Goal: Book appointment/travel/reservation

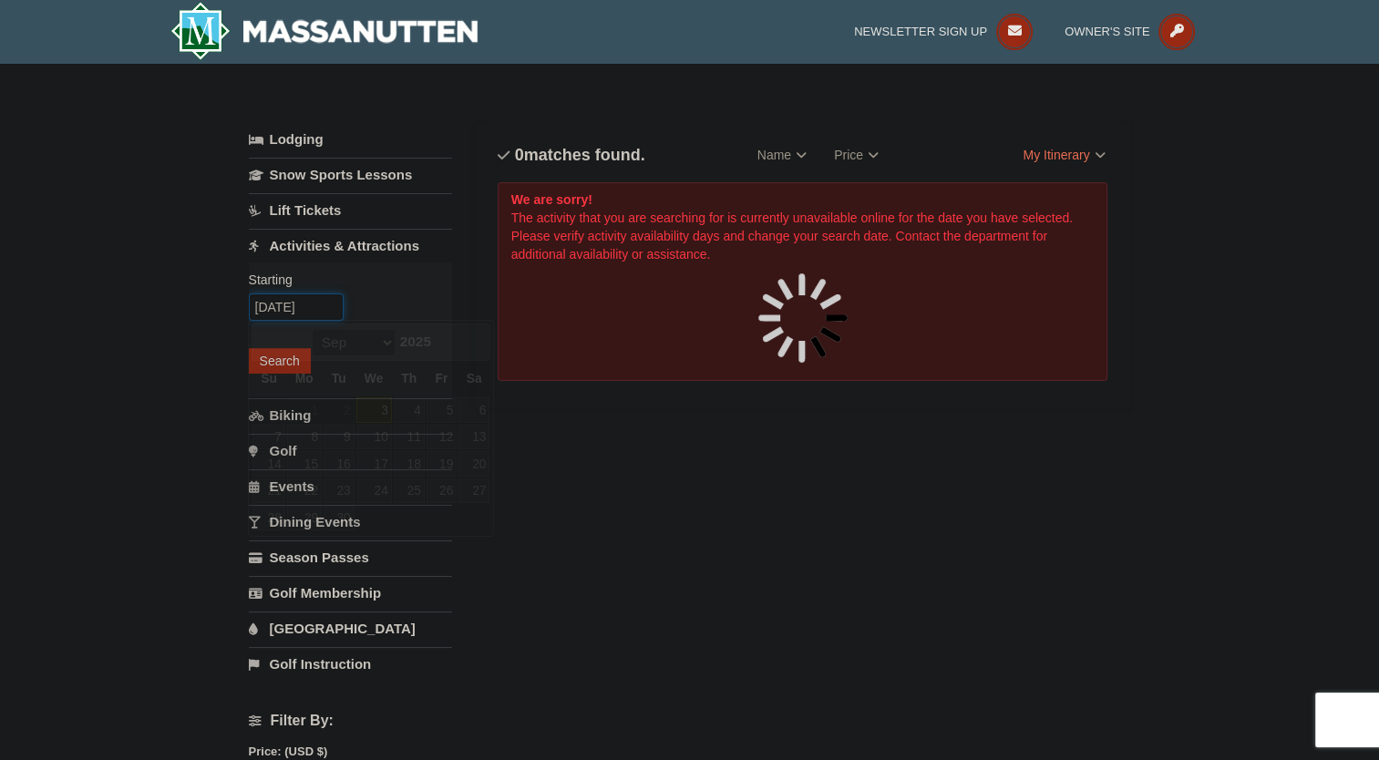
click at [319, 303] on input "09/03/2025" at bounding box center [296, 306] width 95 height 27
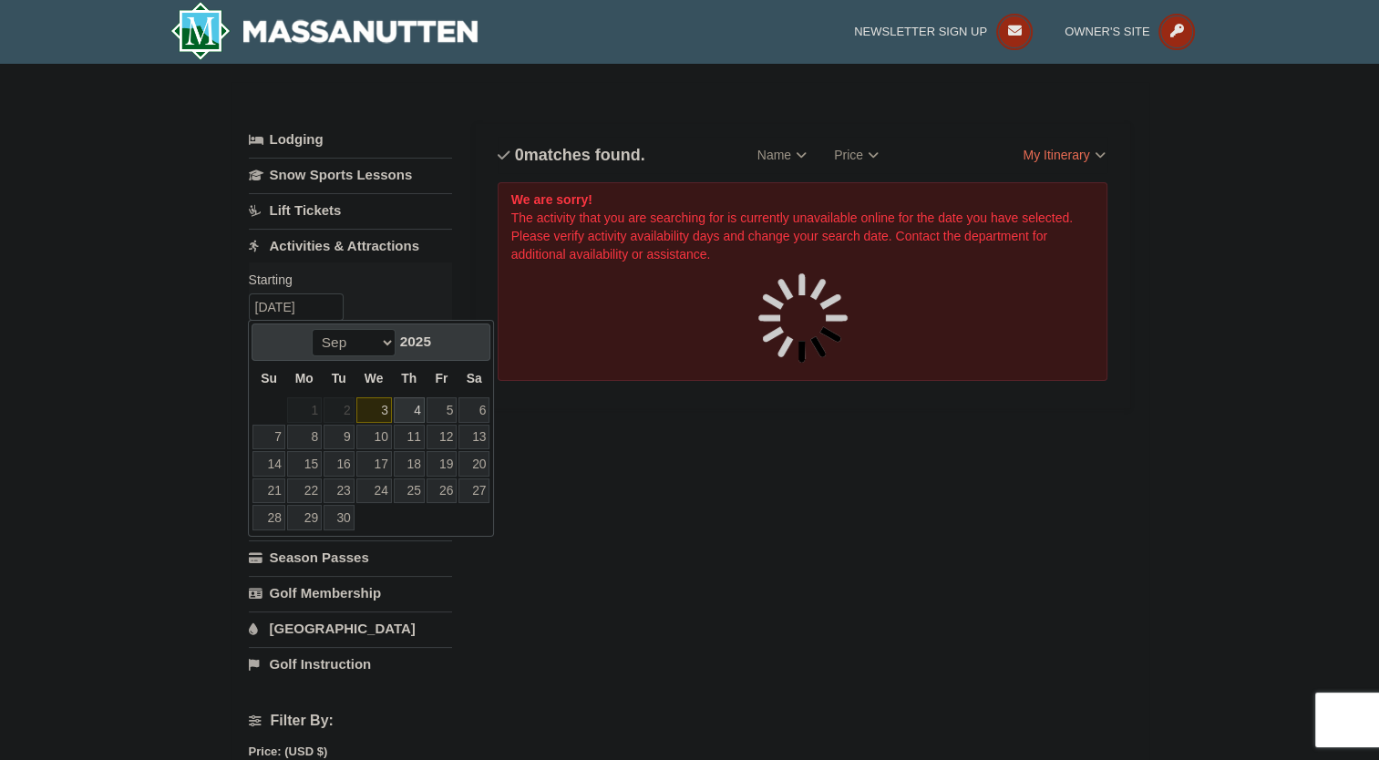
click at [406, 417] on link "4" at bounding box center [409, 410] width 31 height 26
type input "[DATE]"
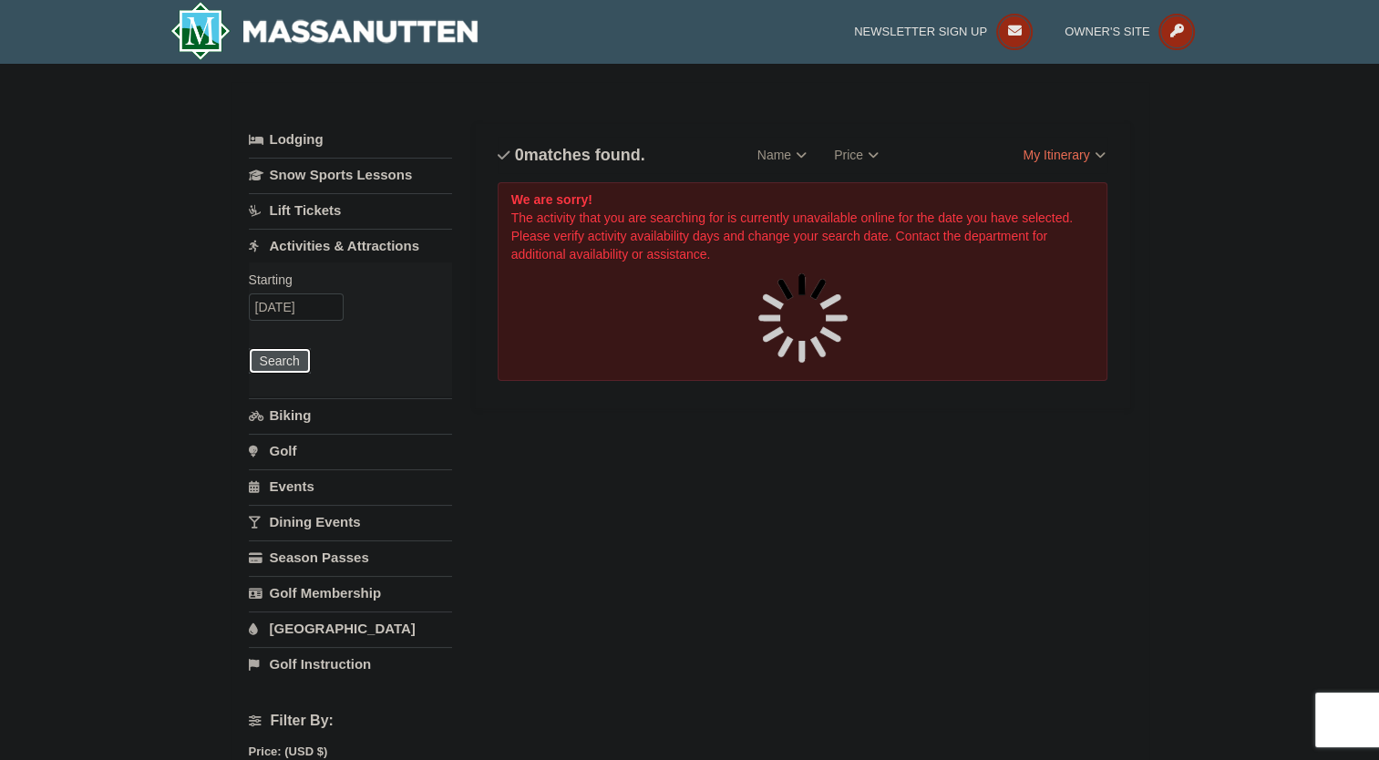
click at [268, 356] on button "Search" at bounding box center [280, 361] width 62 height 26
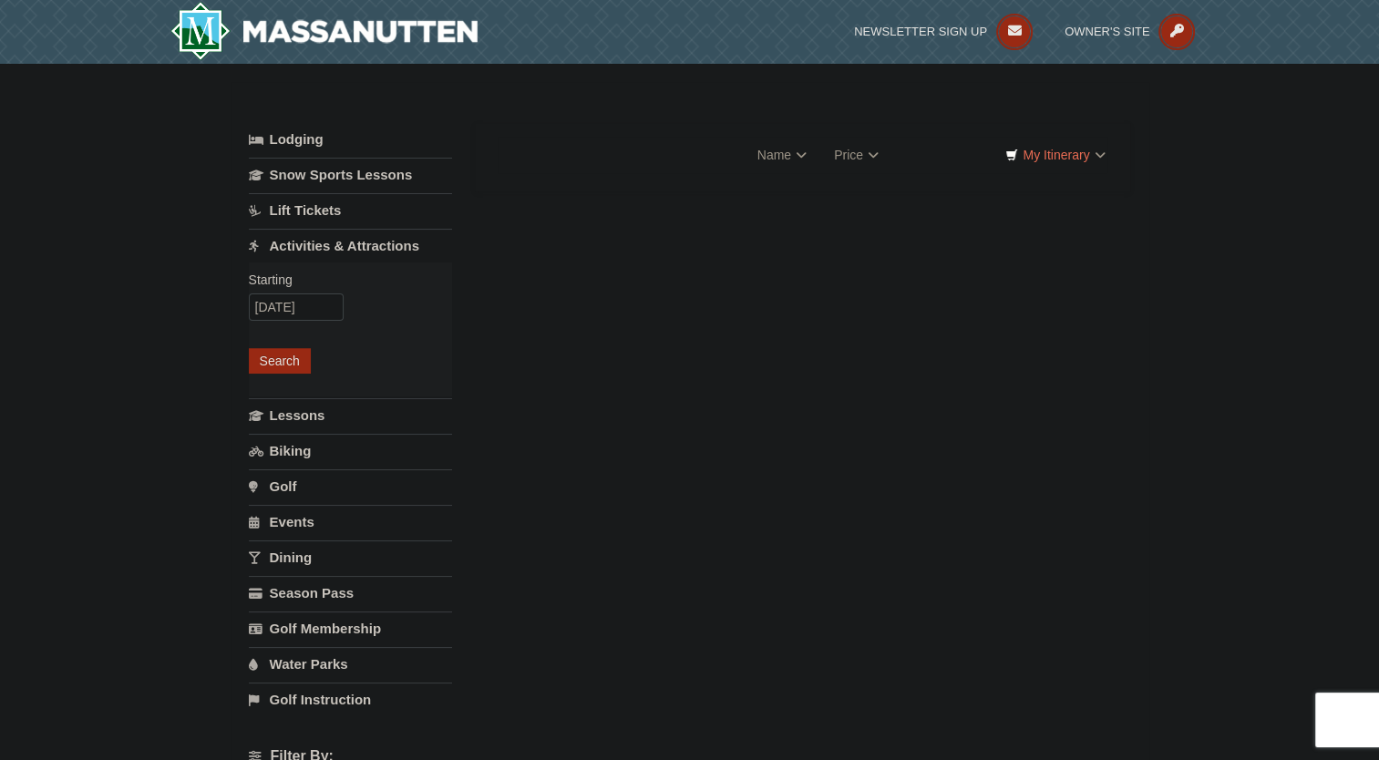
select select "9"
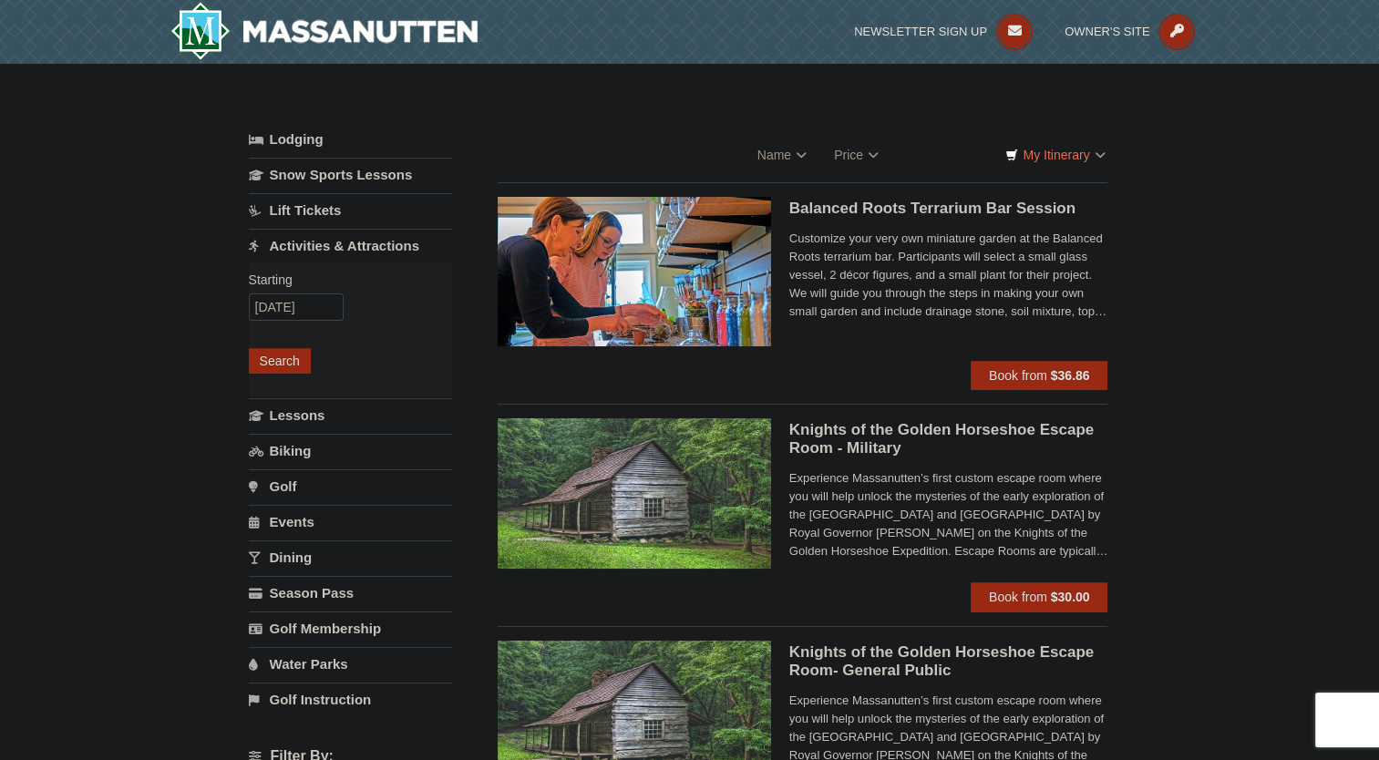
select select "9"
